Goal: Communication & Community: Answer question/provide support

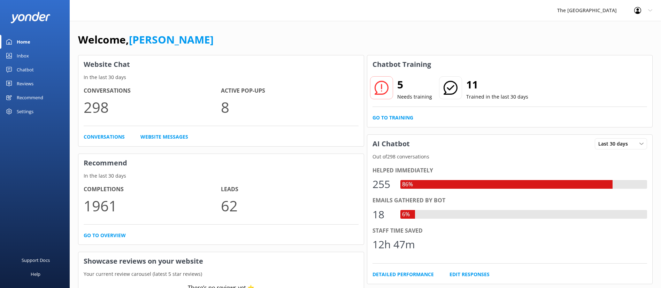
click at [22, 54] on div "Inbox" at bounding box center [23, 56] width 12 height 14
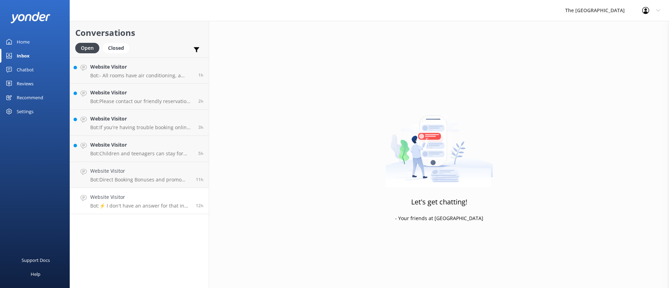
click at [122, 195] on h4 "Website Visitor" at bounding box center [140, 197] width 100 height 8
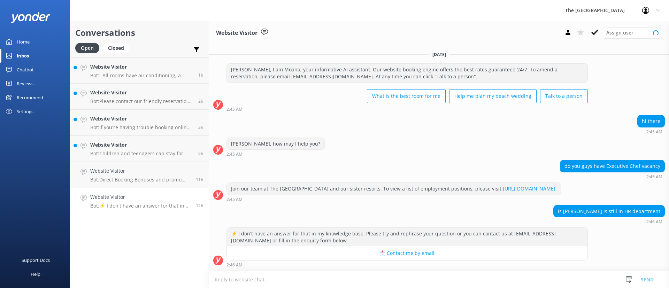
scroll to position [7, 0]
click at [592, 32] on icon at bounding box center [594, 32] width 7 height 7
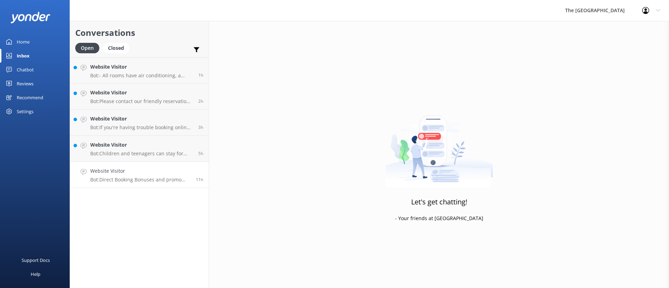
click at [155, 185] on link "Website Visitor Bot: Direct Booking Bonuses and promo codes can be found by vis…" at bounding box center [139, 175] width 139 height 26
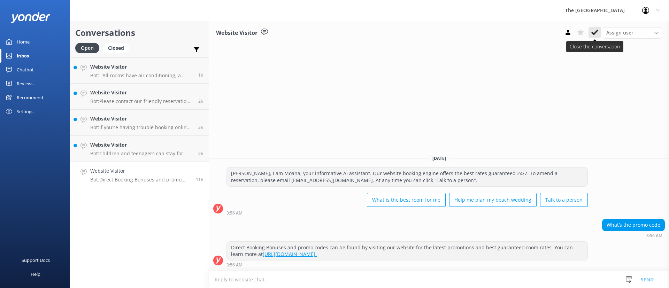
click at [597, 32] on icon at bounding box center [594, 32] width 7 height 7
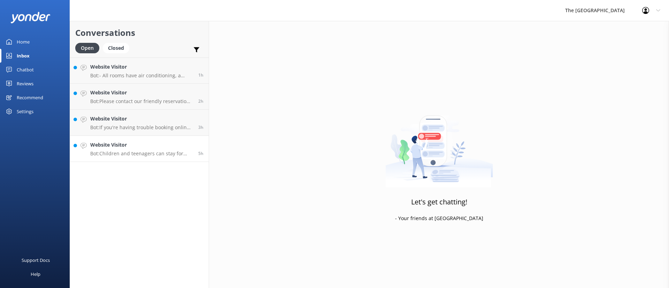
drag, startPoint x: 92, startPoint y: 149, endPoint x: 107, endPoint y: 149, distance: 14.6
click at [93, 149] on div "Website Visitor Bot: Children and teenagers can stay for free at The [GEOGRAPHI…" at bounding box center [141, 148] width 103 height 15
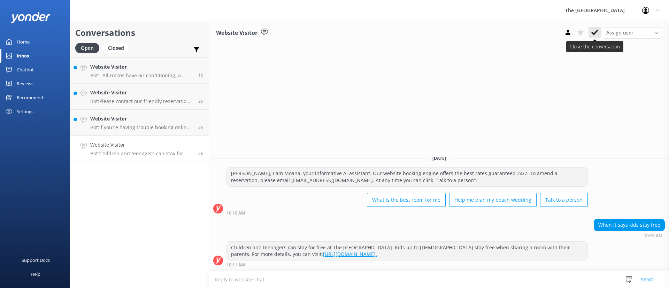
click at [593, 32] on icon at bounding box center [594, 32] width 7 height 7
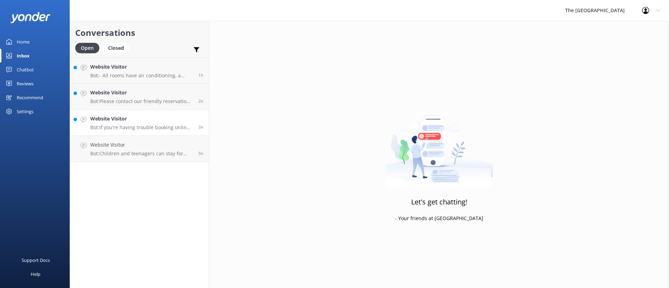
click at [130, 118] on h4 "Website Visitor" at bounding box center [141, 119] width 103 height 8
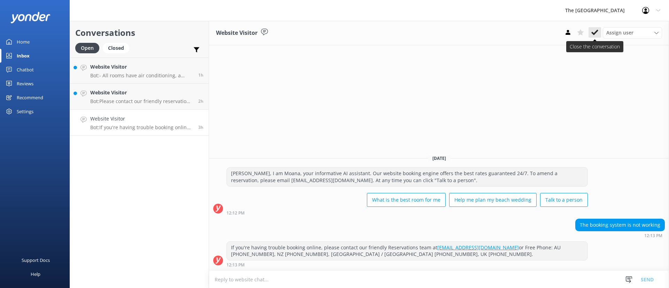
click at [589, 28] on button at bounding box center [594, 32] width 13 height 10
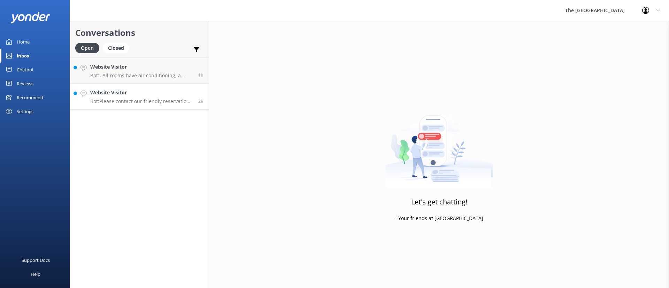
click at [167, 99] on p "Bot: Please contact our friendly reservation staff at [EMAIL_ADDRESS][DOMAIN_NA…" at bounding box center [141, 101] width 103 height 6
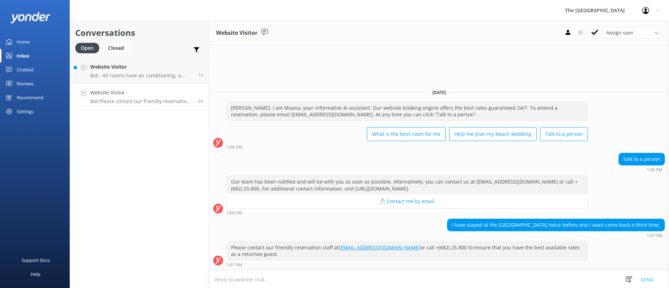
drag, startPoint x: 562, startPoint y: 215, endPoint x: 508, endPoint y: 216, distance: 54.0
click at [566, 216] on div "[DATE] [PERSON_NAME], I am Moana, your informative AI assistant. Our website bo…" at bounding box center [439, 176] width 460 height 187
click at [452, 224] on div "I have stayed at the [GEOGRAPHIC_DATA] twice before and I want come back a thir…" at bounding box center [439, 228] width 460 height 19
drag, startPoint x: 452, startPoint y: 224, endPoint x: 504, endPoint y: 229, distance: 52.4
click at [504, 229] on div "I have stayed at the [GEOGRAPHIC_DATA] twice before and I want come back a thir…" at bounding box center [439, 228] width 460 height 19
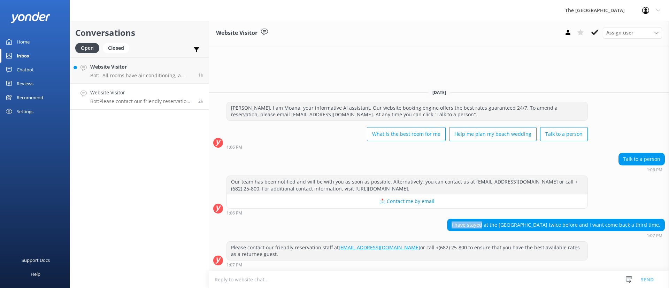
click at [439, 223] on div "I have stayed at the [GEOGRAPHIC_DATA] twice before and I want come back a thir…" at bounding box center [439, 228] width 460 height 19
click at [595, 34] on icon at bounding box center [594, 32] width 7 height 7
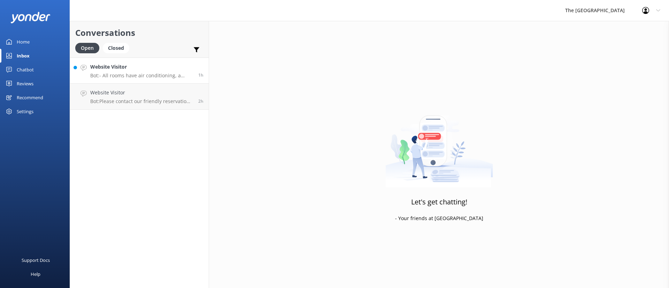
click at [130, 76] on p "Bot: - All rooms have air conditioning, a ceiling or wall fan, and coffee and t…" at bounding box center [141, 75] width 103 height 6
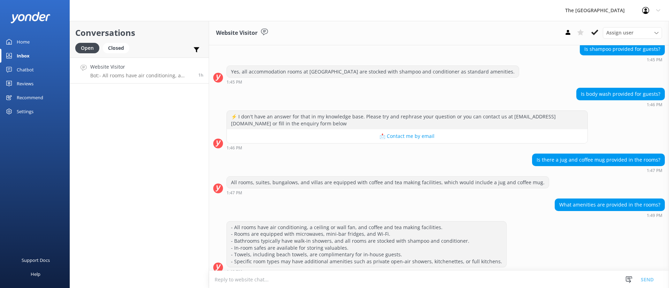
scroll to position [808, 0]
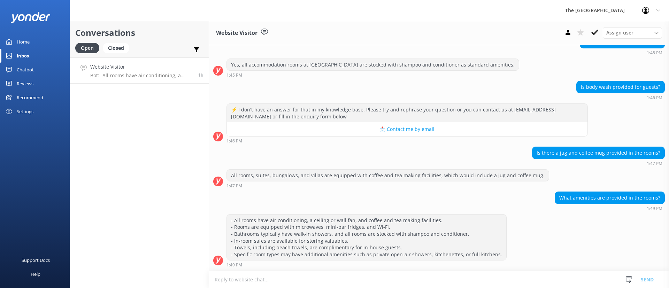
click at [595, 34] on icon at bounding box center [594, 32] width 7 height 7
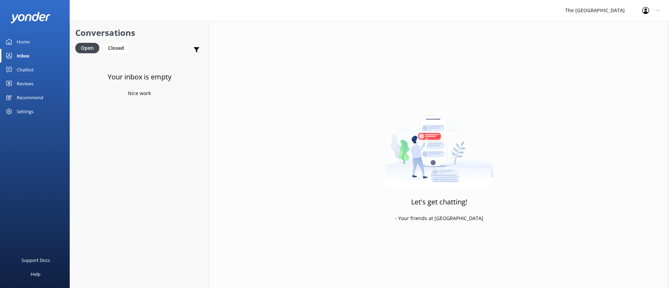
click at [176, 164] on div "Your inbox is empty Nice work" at bounding box center [139, 201] width 139 height 288
click at [116, 46] on div "Closed" at bounding box center [116, 48] width 26 height 10
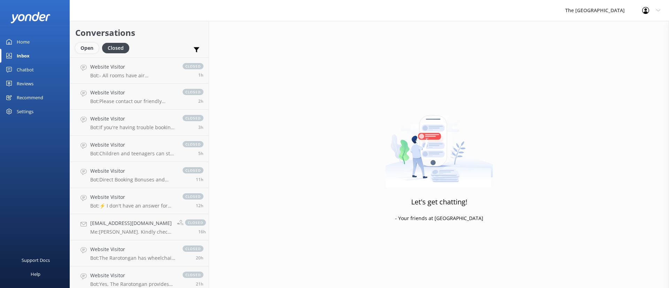
click at [81, 46] on div "Open" at bounding box center [86, 48] width 23 height 10
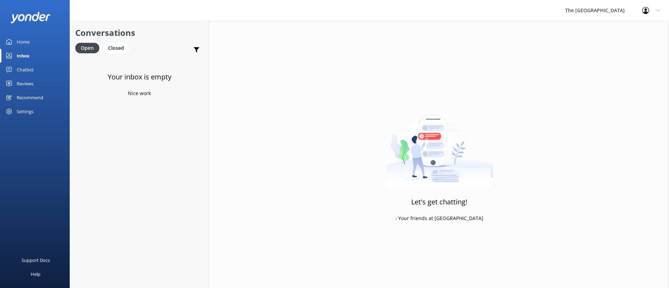
click at [30, 57] on link "Inbox" at bounding box center [35, 56] width 70 height 14
click at [139, 175] on div "Your inbox is empty Nice work" at bounding box center [139, 201] width 139 height 288
click at [127, 75] on p "Bot: For real-time availability and accommodation bookings, please visit [URL][…" at bounding box center [139, 75] width 99 height 6
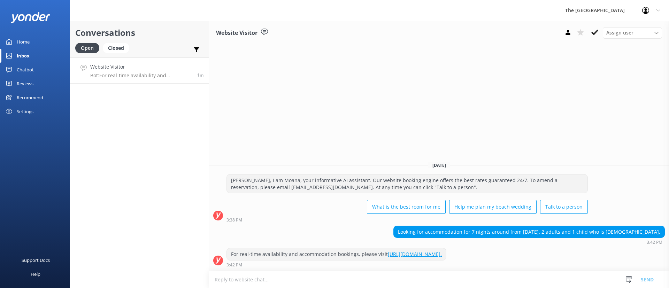
click at [67, 186] on div "Support Docs Help" at bounding box center [35, 216] width 70 height 144
click at [150, 132] on div "Conversations Open Closed Important Assigned to me Unassigned Website Visitor B…" at bounding box center [139, 154] width 139 height 267
click at [134, 75] on p "Bot: All resort facilities, amenities, and services, including the restaurant, …" at bounding box center [139, 75] width 99 height 6
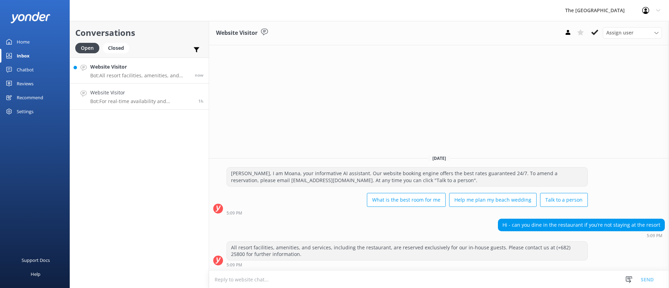
click at [161, 96] on h4 "Website Visitor" at bounding box center [141, 93] width 103 height 8
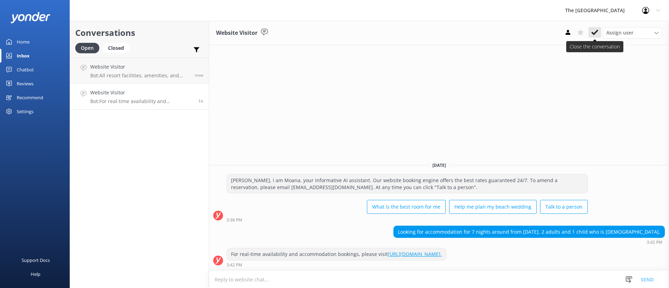
click at [600, 27] on button at bounding box center [594, 32] width 13 height 10
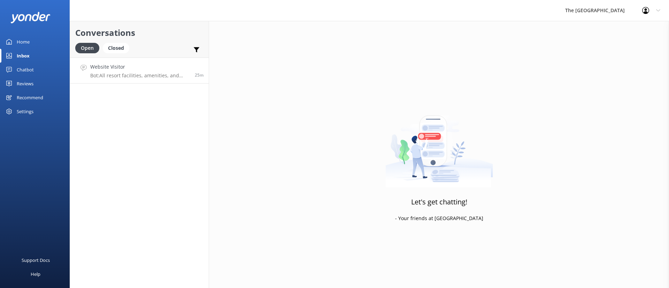
drag, startPoint x: 135, startPoint y: 75, endPoint x: 140, endPoint y: 77, distance: 6.2
click at [135, 75] on p "Bot: All resort facilities, amenities, and services, including the restaurant, …" at bounding box center [139, 75] width 99 height 6
